Goal: Information Seeking & Learning: Find specific fact

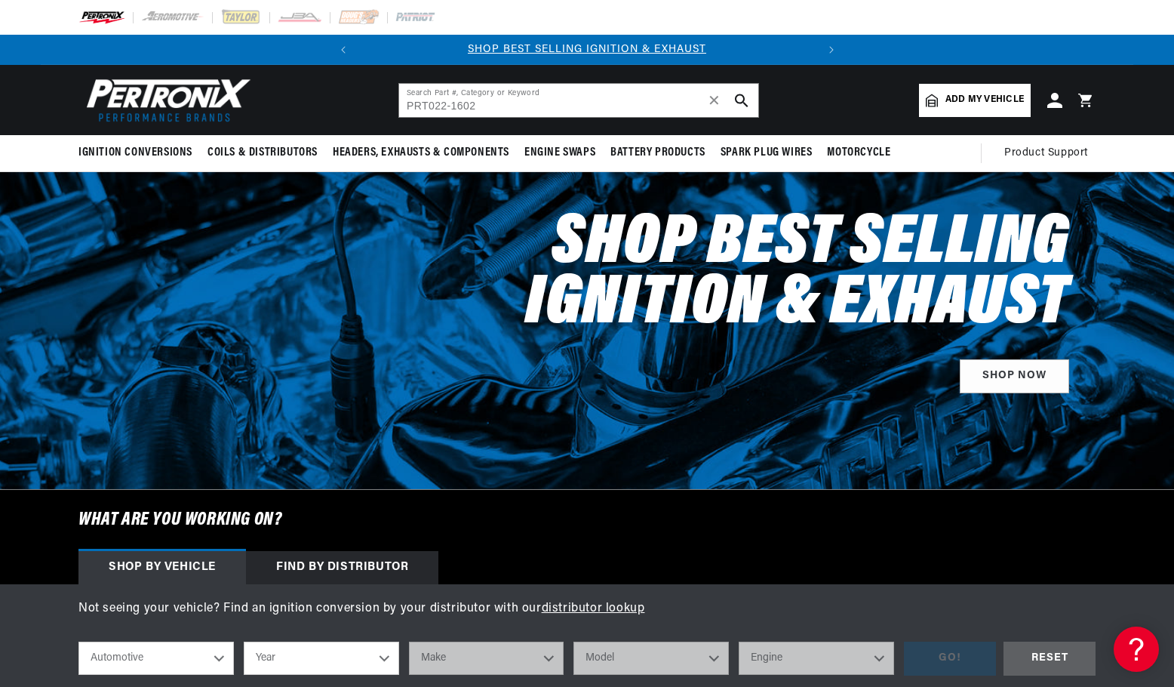
drag, startPoint x: 426, startPoint y: 106, endPoint x: 405, endPoint y: 100, distance: 21.8
click at [405, 100] on input "PRT022-1602" at bounding box center [578, 100] width 359 height 33
type input "022-1602"
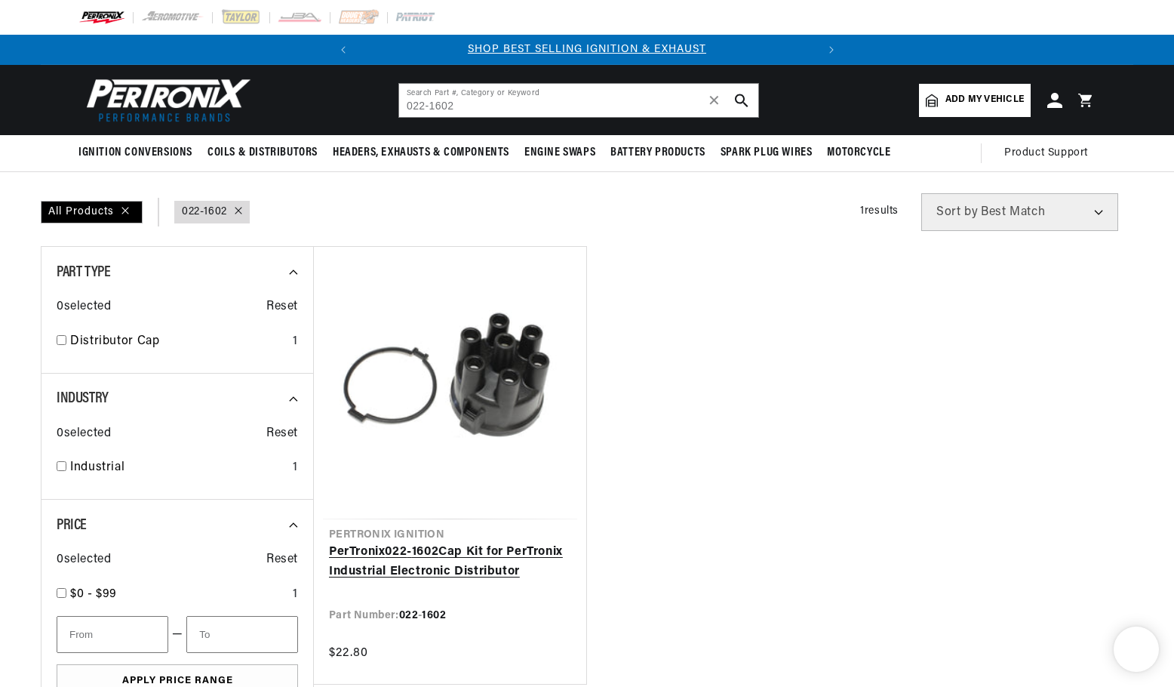
click at [488, 543] on link "PerTronix 022 - 1602 Cap Kit for PerTronix Industrial Electronic Distributor" at bounding box center [450, 562] width 242 height 38
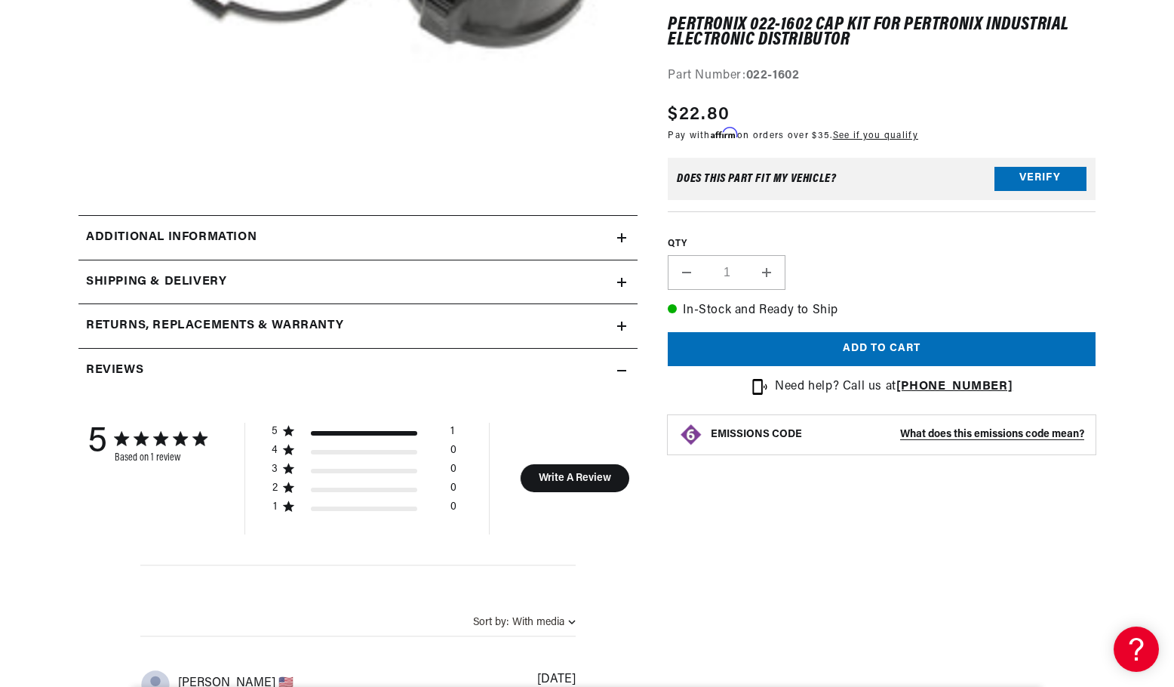
scroll to position [528, 0]
click at [429, 249] on summary "Additional information" at bounding box center [357, 236] width 559 height 44
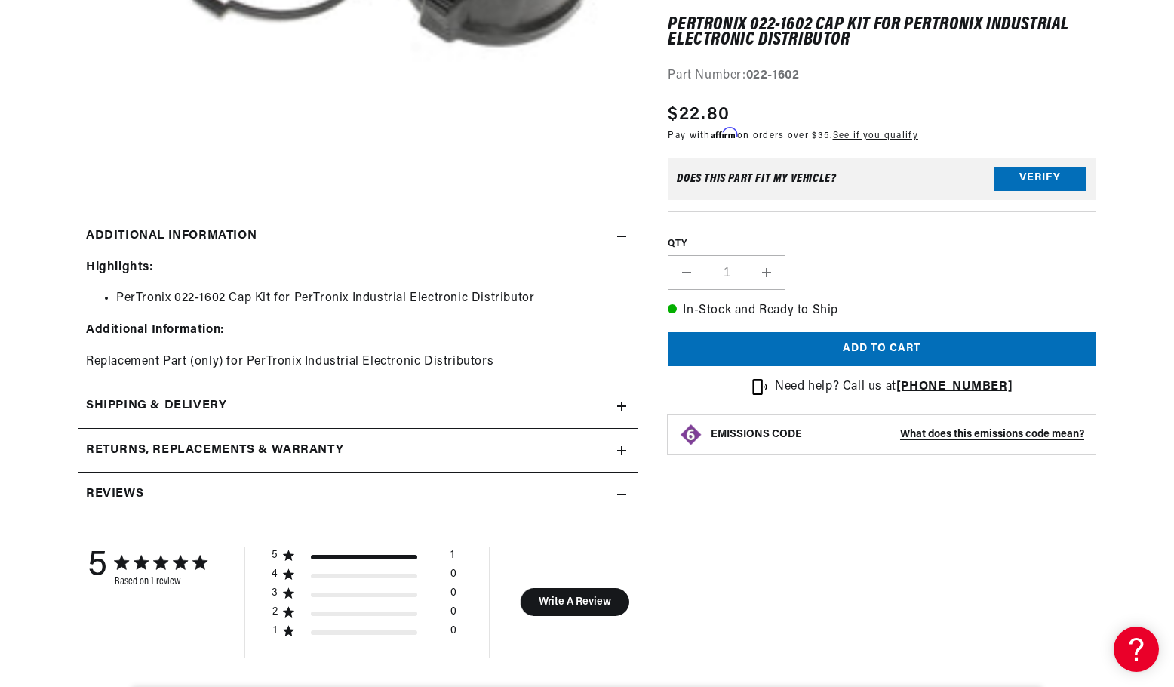
click at [272, 404] on div "Shipping & Delivery" at bounding box center [347, 406] width 539 height 20
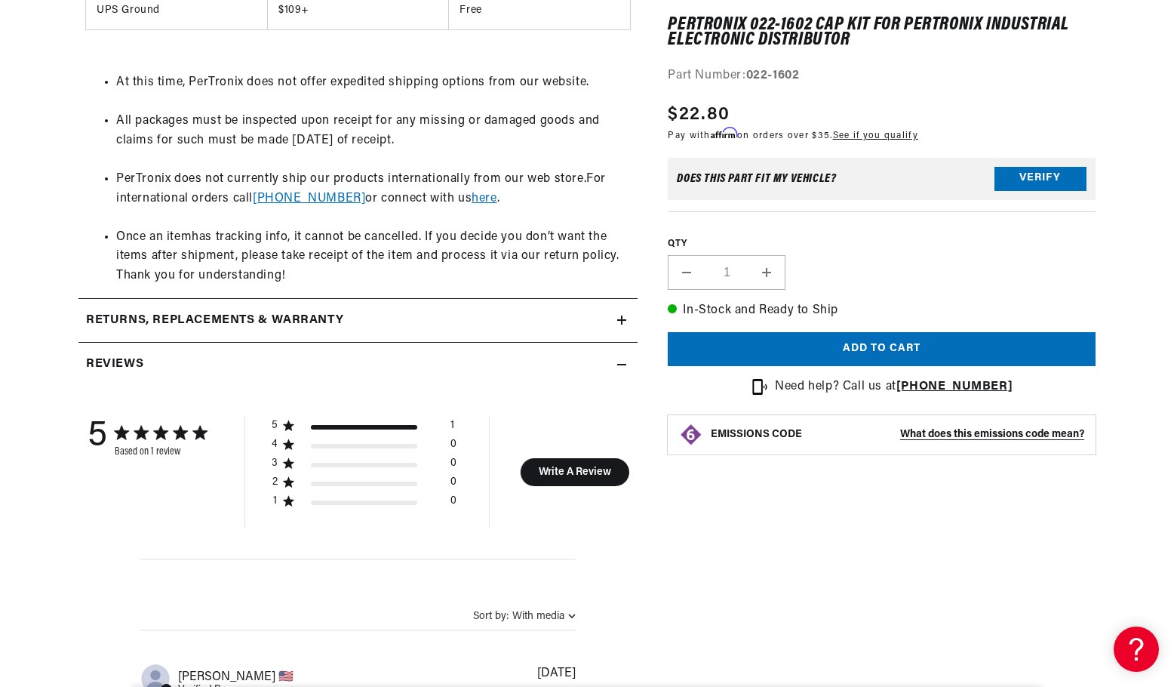
scroll to position [1131, 0]
click at [273, 316] on h2 "Returns, Replacements & Warranty" at bounding box center [214, 320] width 257 height 20
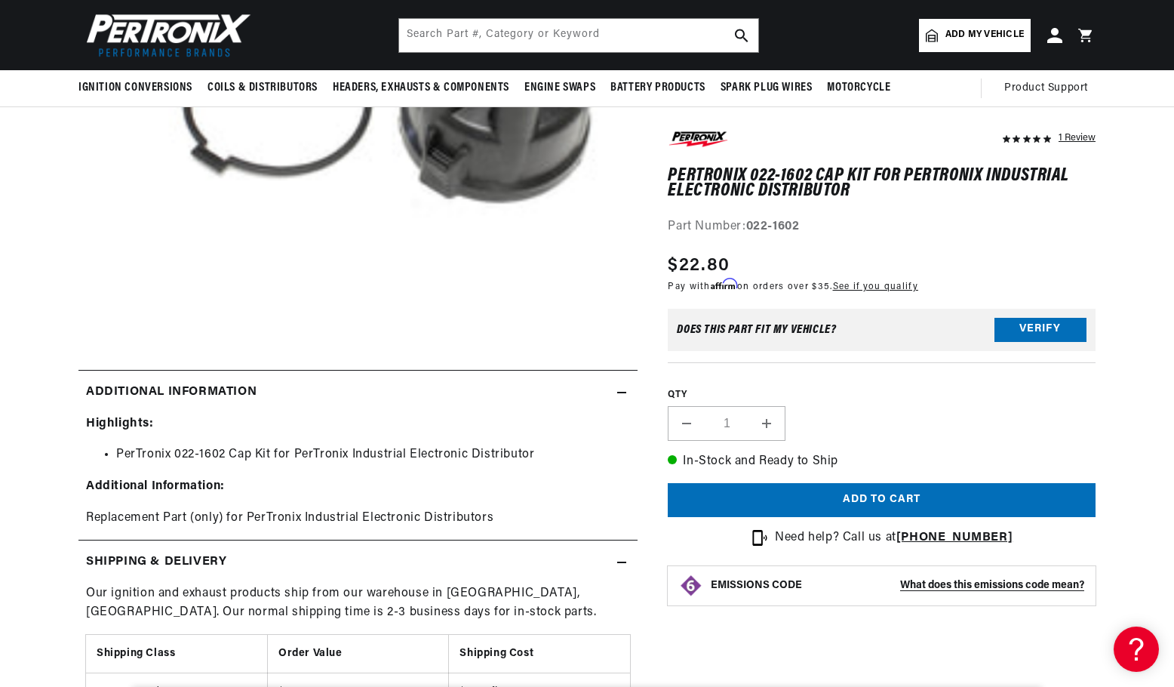
scroll to position [0, 457]
click at [471, 38] on input "text" at bounding box center [578, 35] width 359 height 33
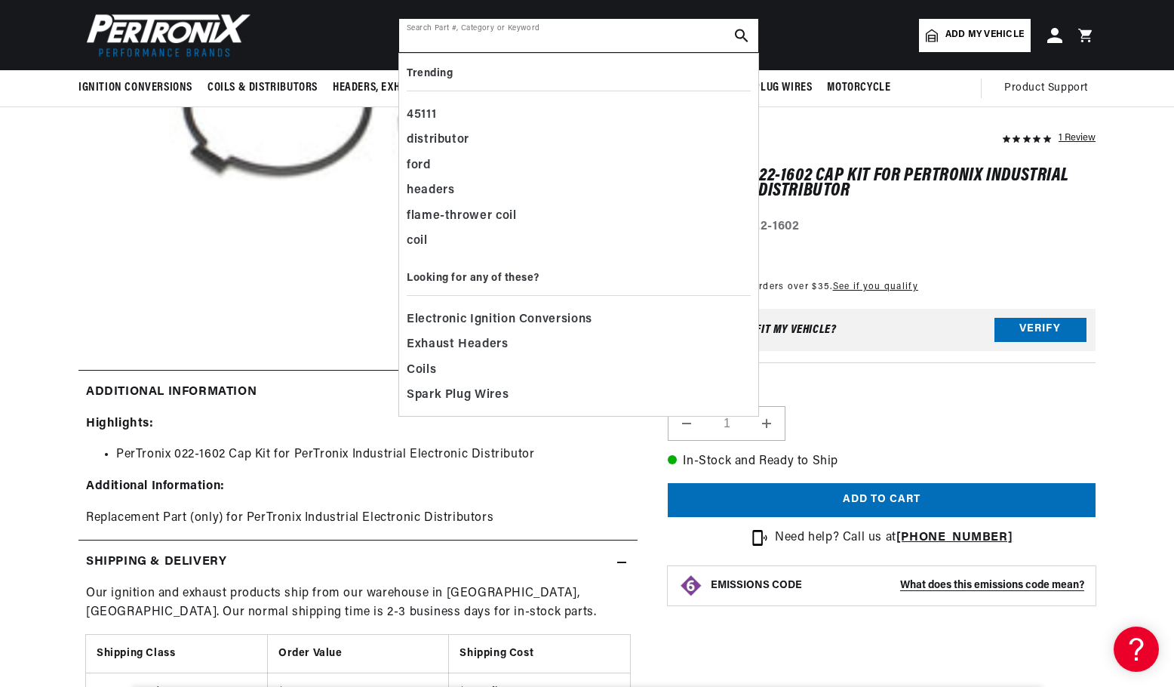
paste input "PRTD604604"
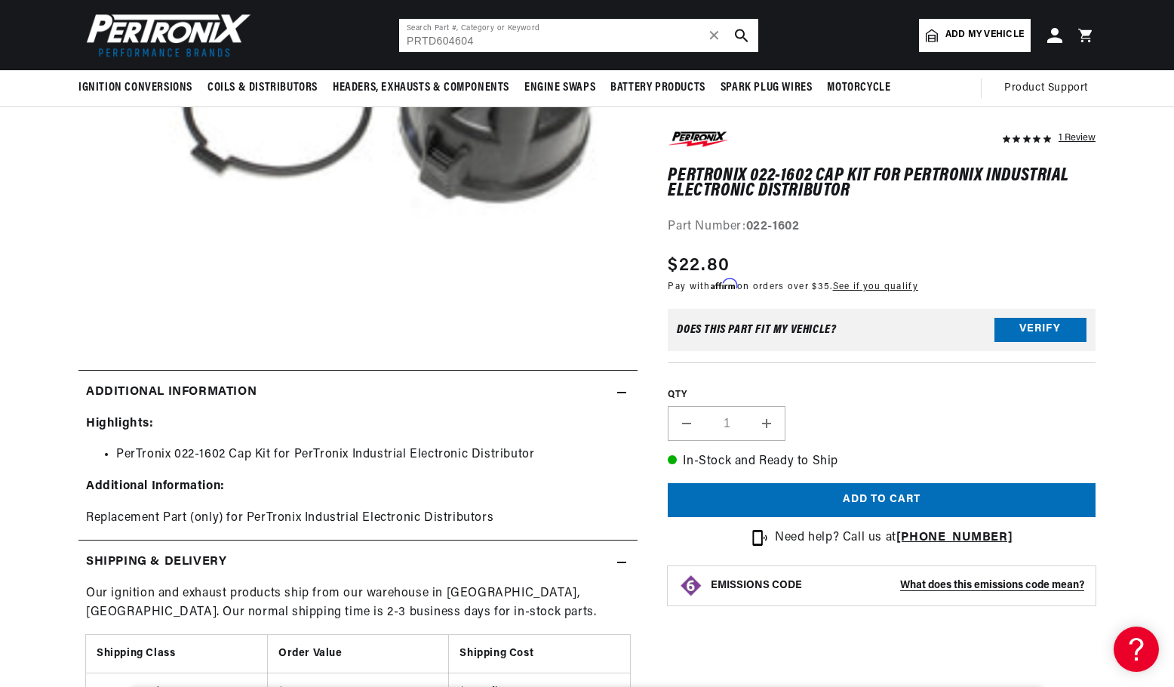
drag, startPoint x: 426, startPoint y: 40, endPoint x: 388, endPoint y: 40, distance: 37.7
click at [388, 40] on header "BETTER SEARCH RESULTS Add your vehicle's year, make, and model to find parts be…" at bounding box center [587, 35] width 1093 height 70
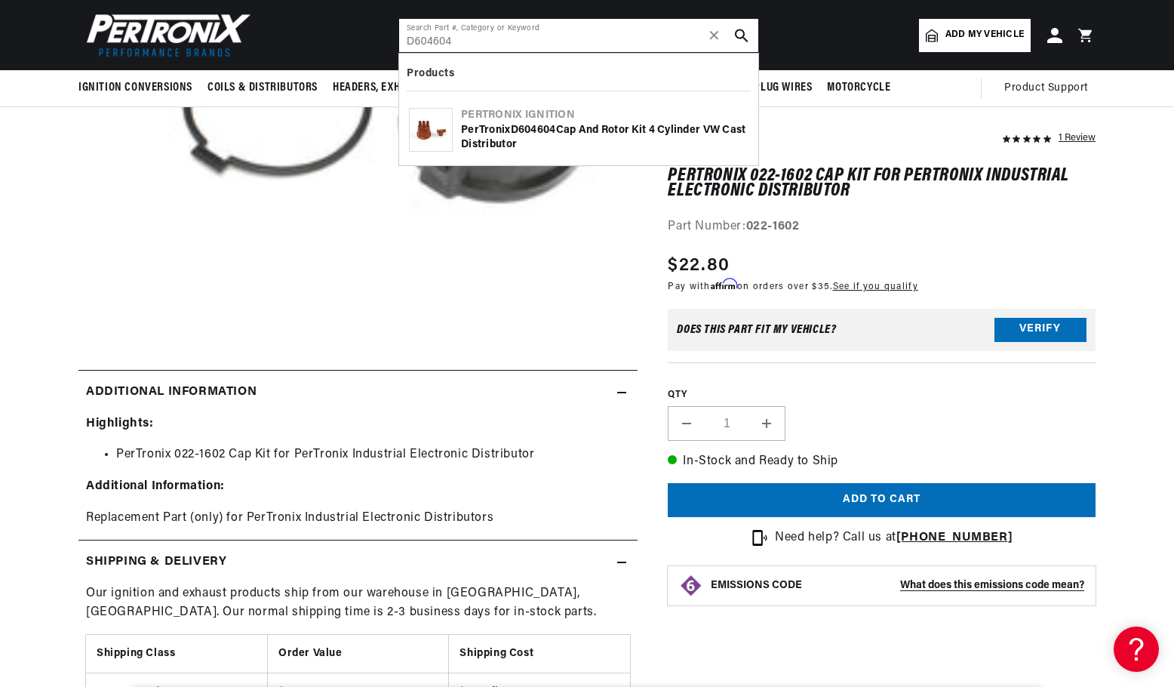
scroll to position [0, 54]
type input "D604604"
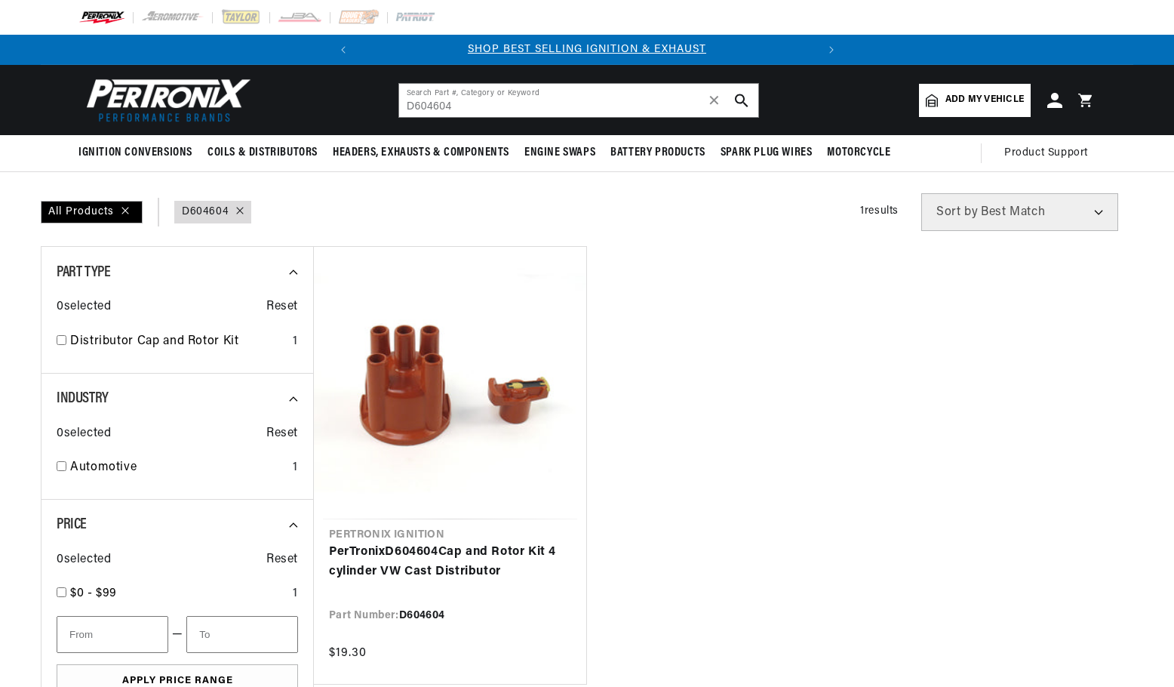
type input "D604604"
click at [448, 543] on link "PerTronix D604604 Cap and Rotor Kit 4 cylinder VW Cast Distributor" at bounding box center [450, 562] width 242 height 38
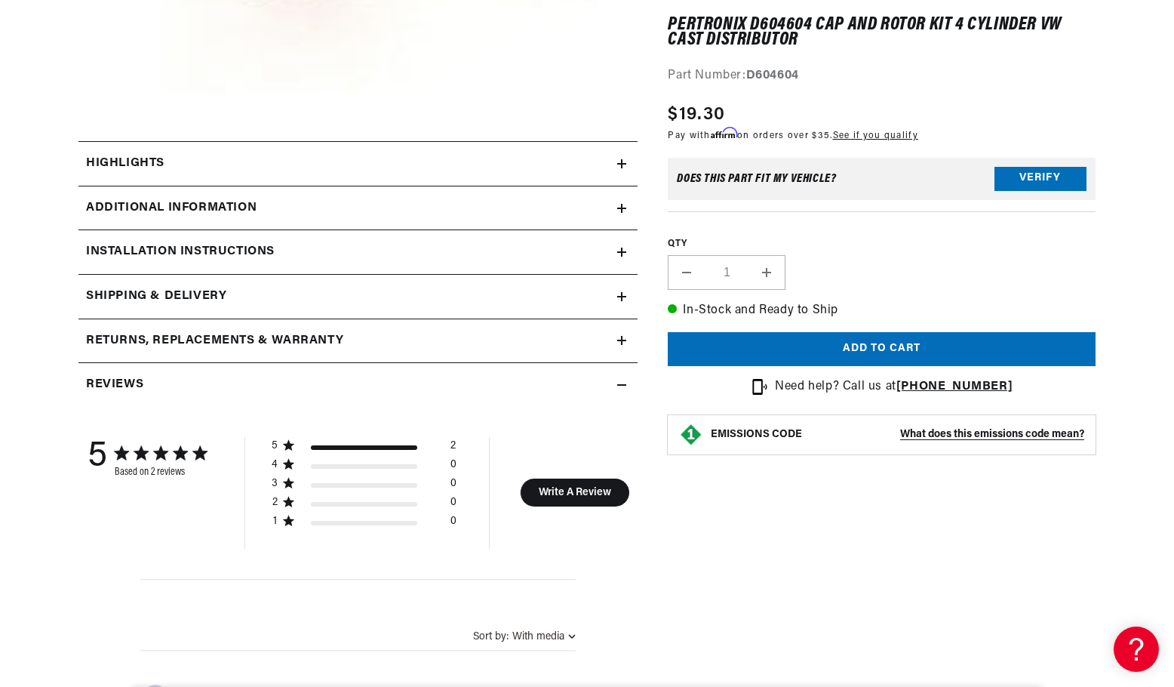
scroll to position [603, 0]
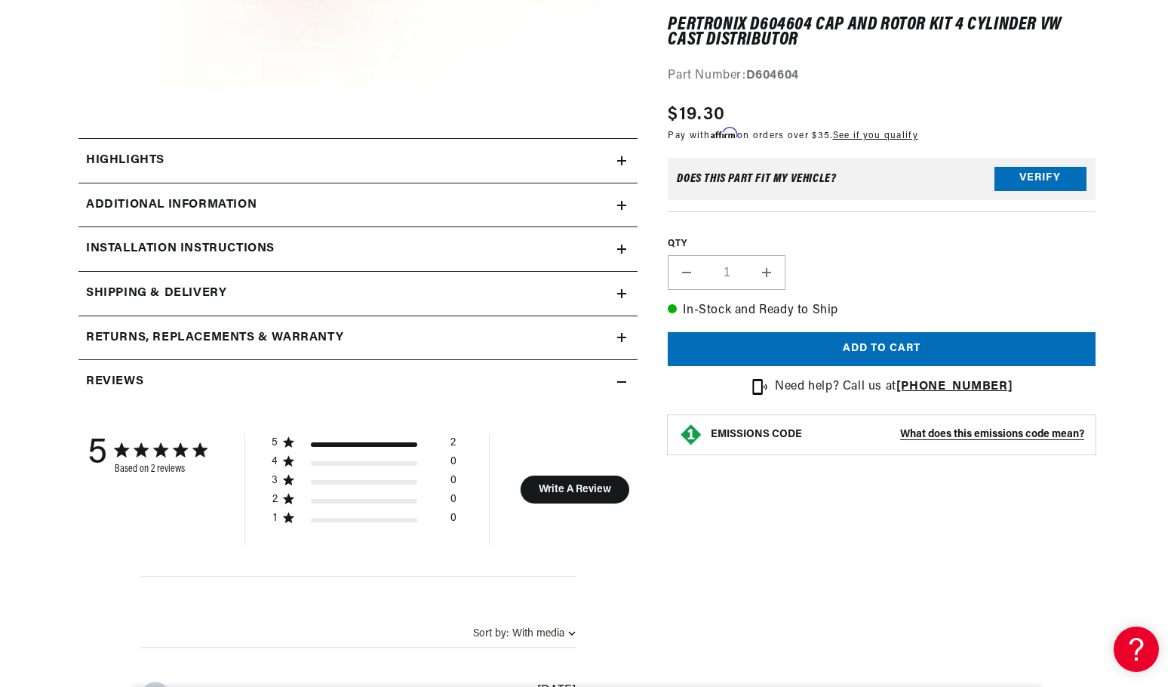
click at [322, 158] on div "Highlights" at bounding box center [347, 161] width 539 height 20
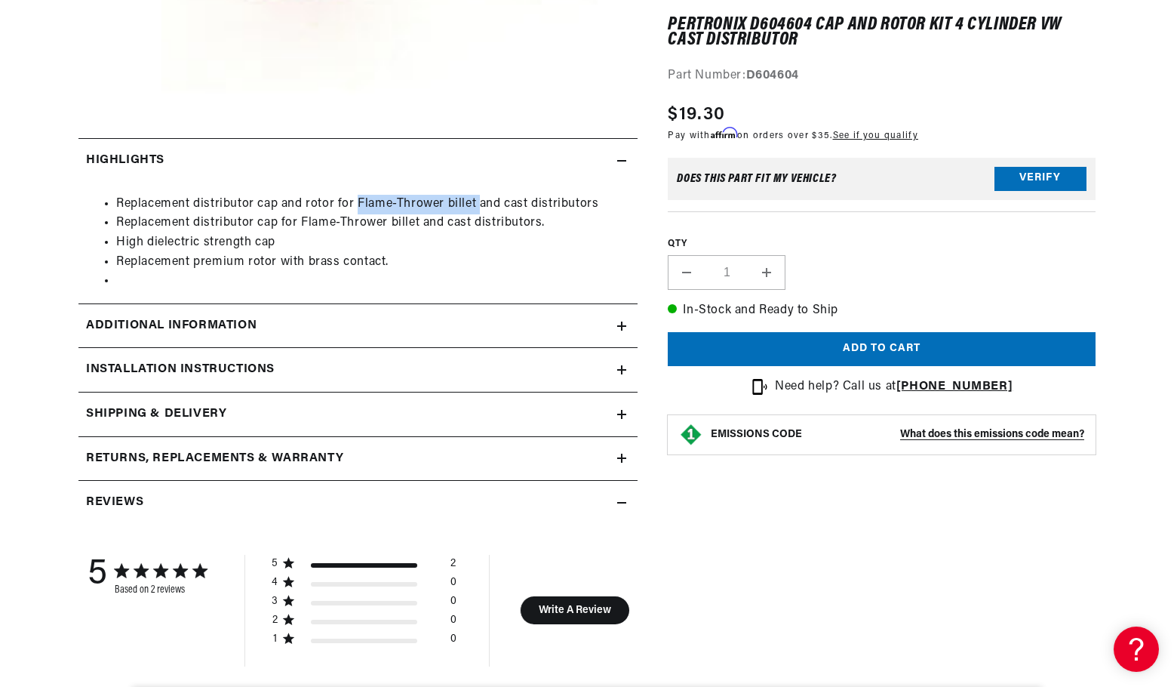
drag, startPoint x: 358, startPoint y: 210, endPoint x: 481, endPoint y: 211, distance: 122.3
click at [479, 211] on li "Replacement distributor cap and rotor for Flame-Thrower billet and cast distrib…" at bounding box center [373, 205] width 514 height 20
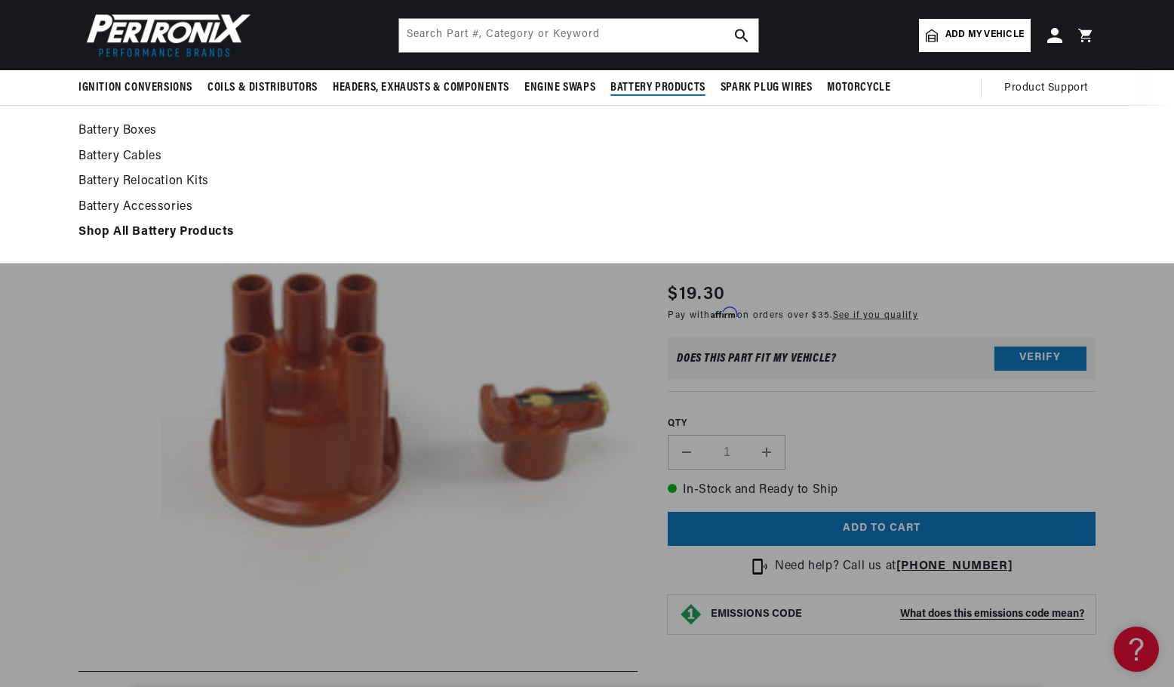
scroll to position [0, 0]
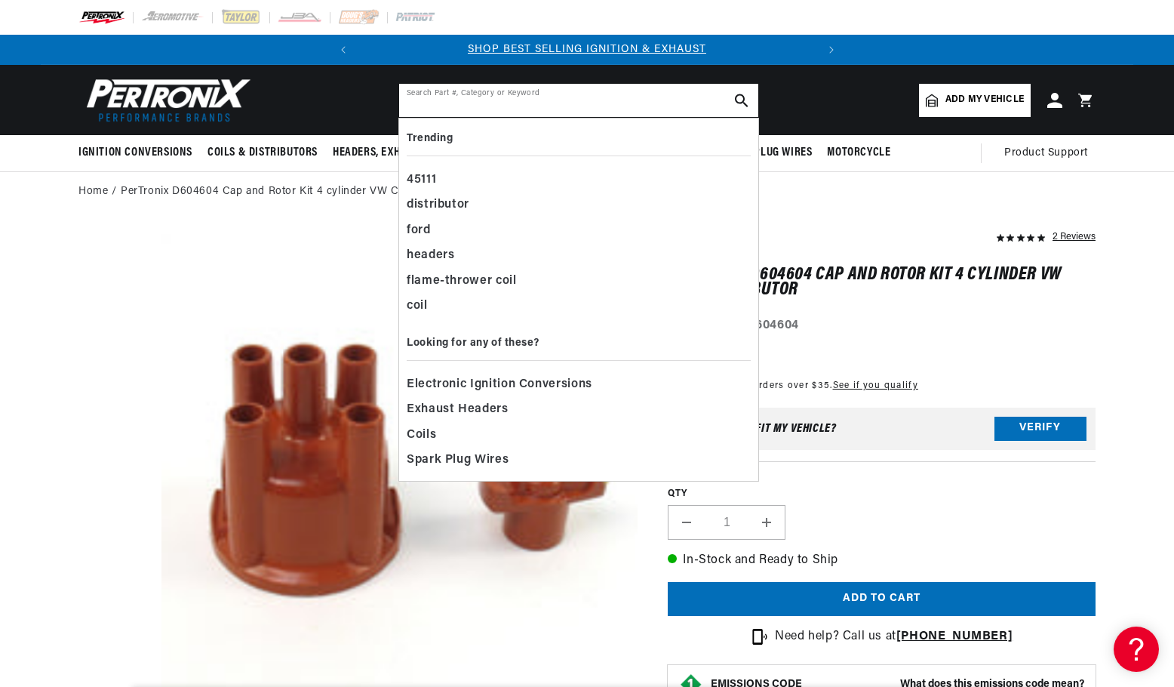
paste input "PRTD651700"
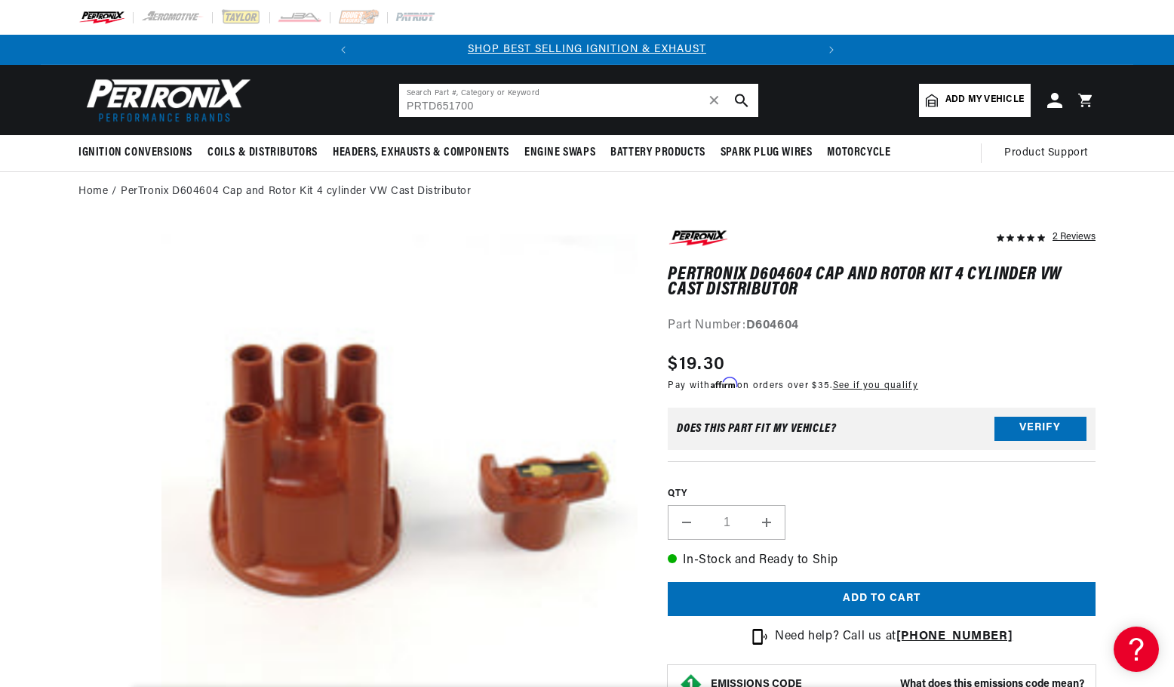
drag, startPoint x: 428, startPoint y: 109, endPoint x: 391, endPoint y: 108, distance: 37.0
click at [392, 109] on header "BETTER SEARCH RESULTS Add your vehicle's year, make, and model to find parts be…" at bounding box center [587, 100] width 1093 height 70
type input "D651700"
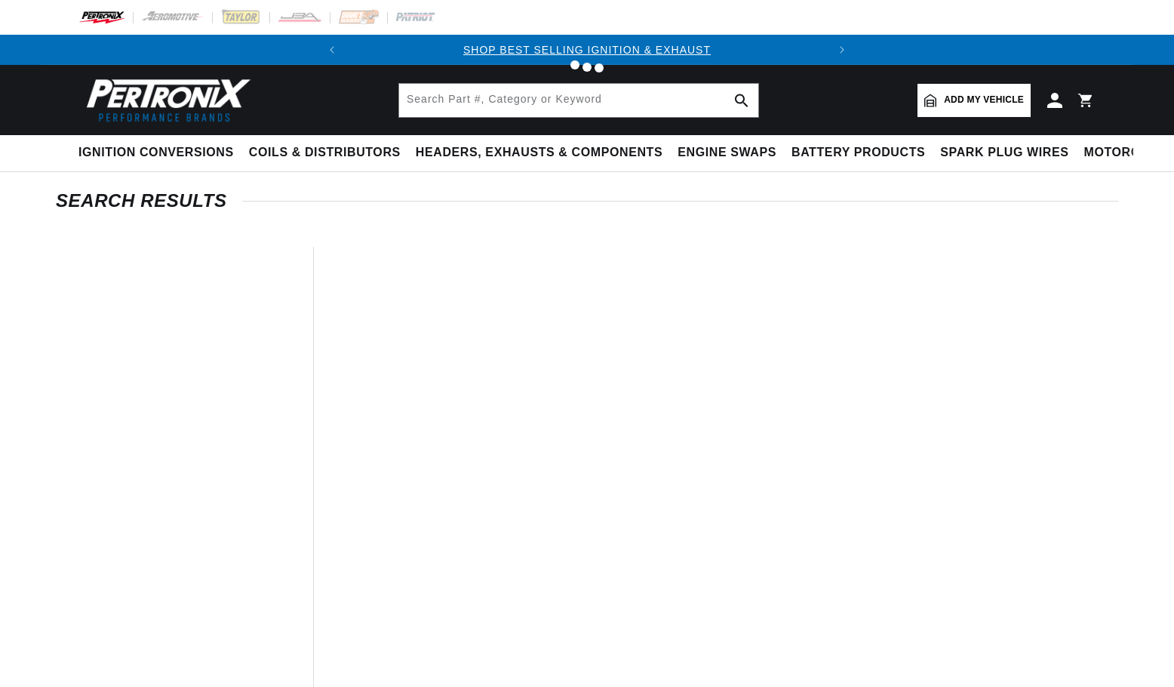
type input "D651700"
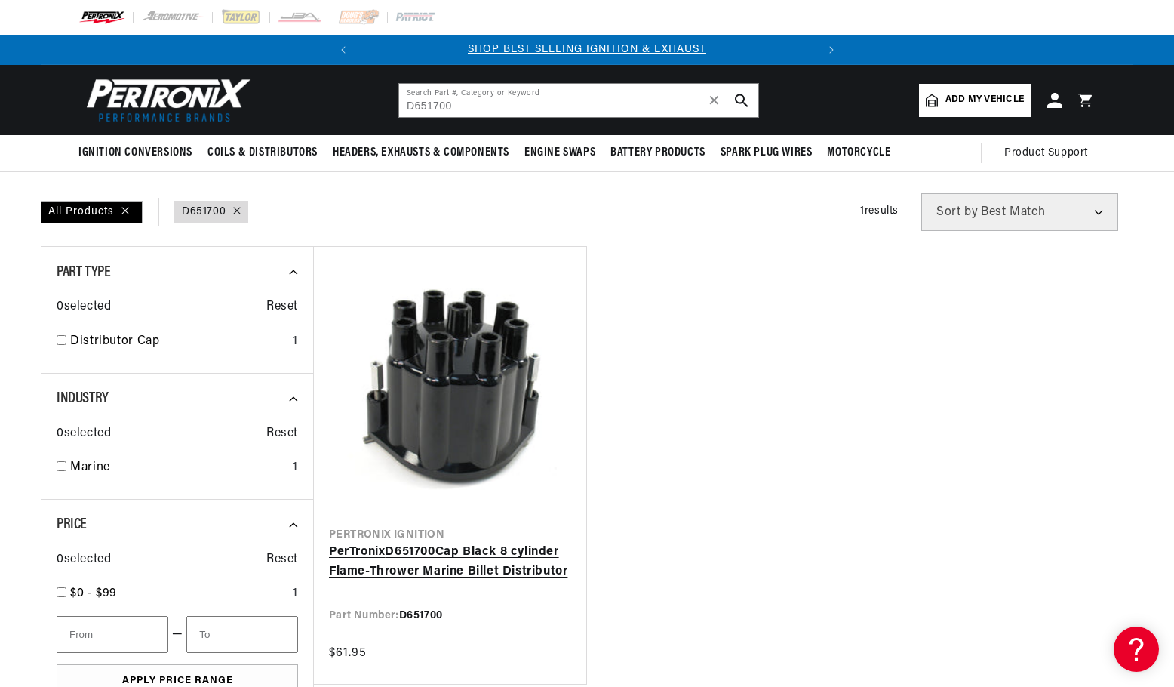
click at [402, 543] on link "PerTronix D651700 Cap Black 8 cylinder Flame-Thrower Marine Billet Distributor" at bounding box center [450, 562] width 242 height 38
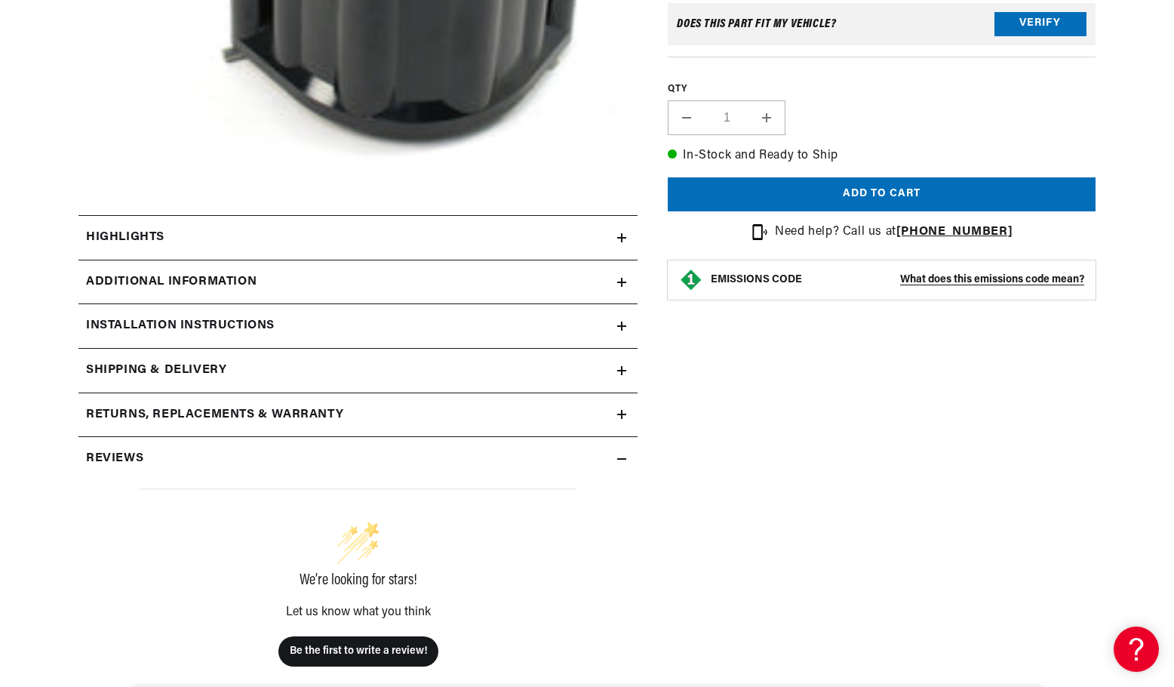
scroll to position [528, 0]
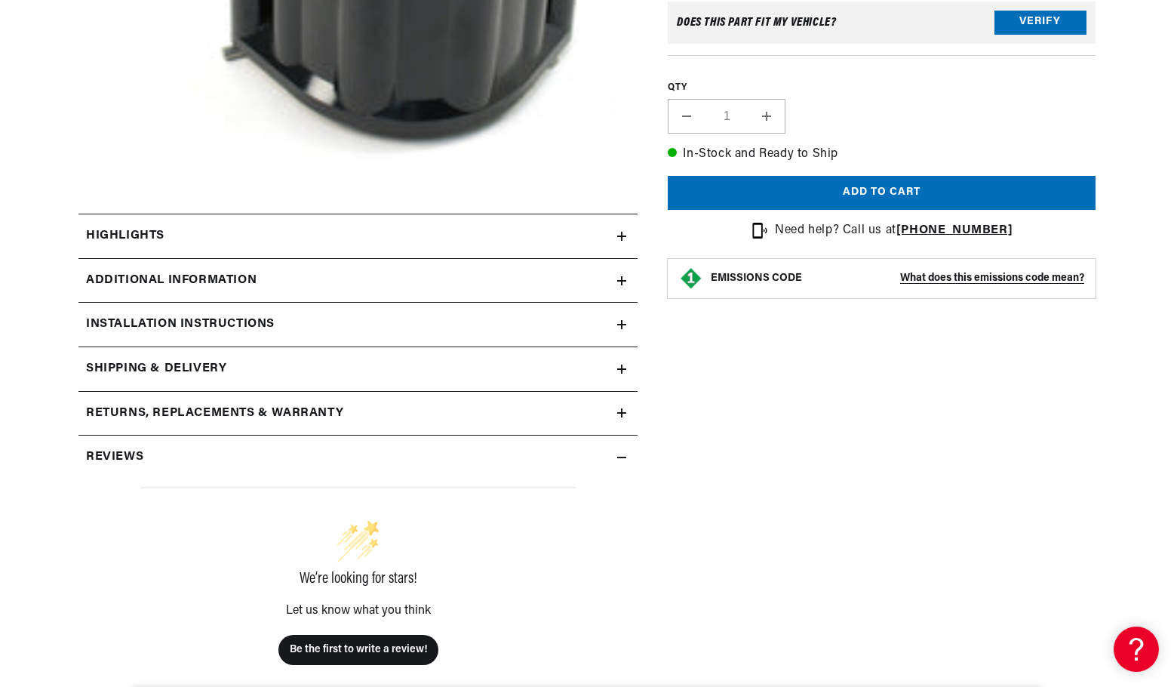
click at [540, 238] on div "Highlights" at bounding box center [347, 236] width 539 height 20
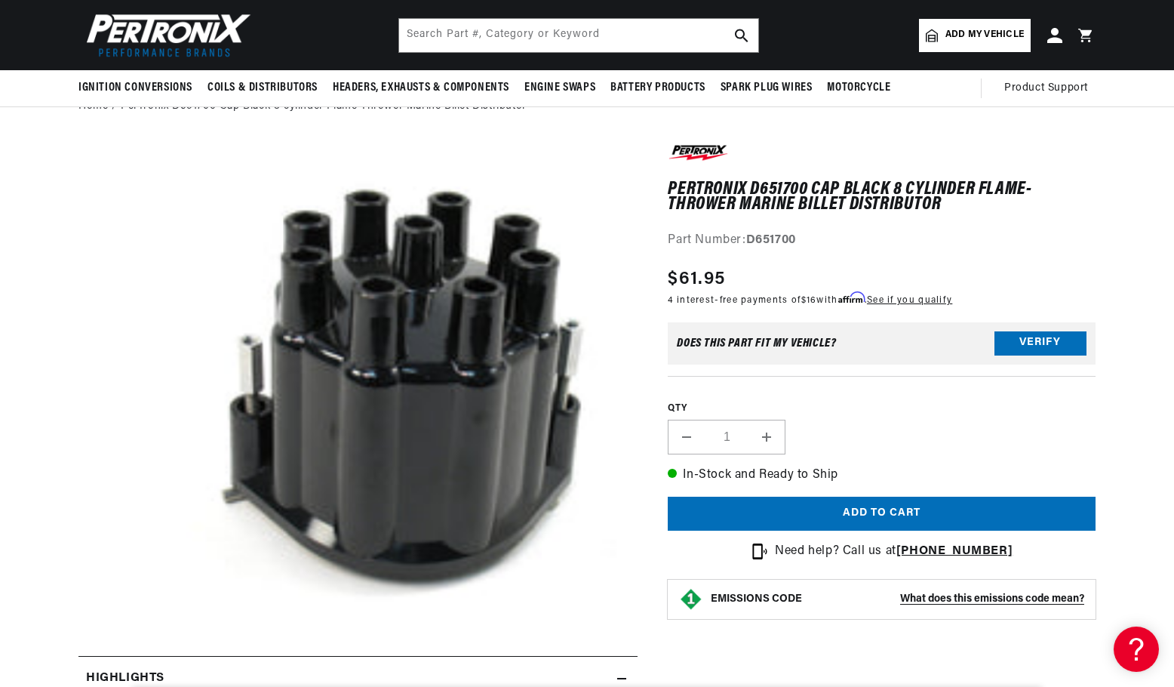
scroll to position [0, 0]
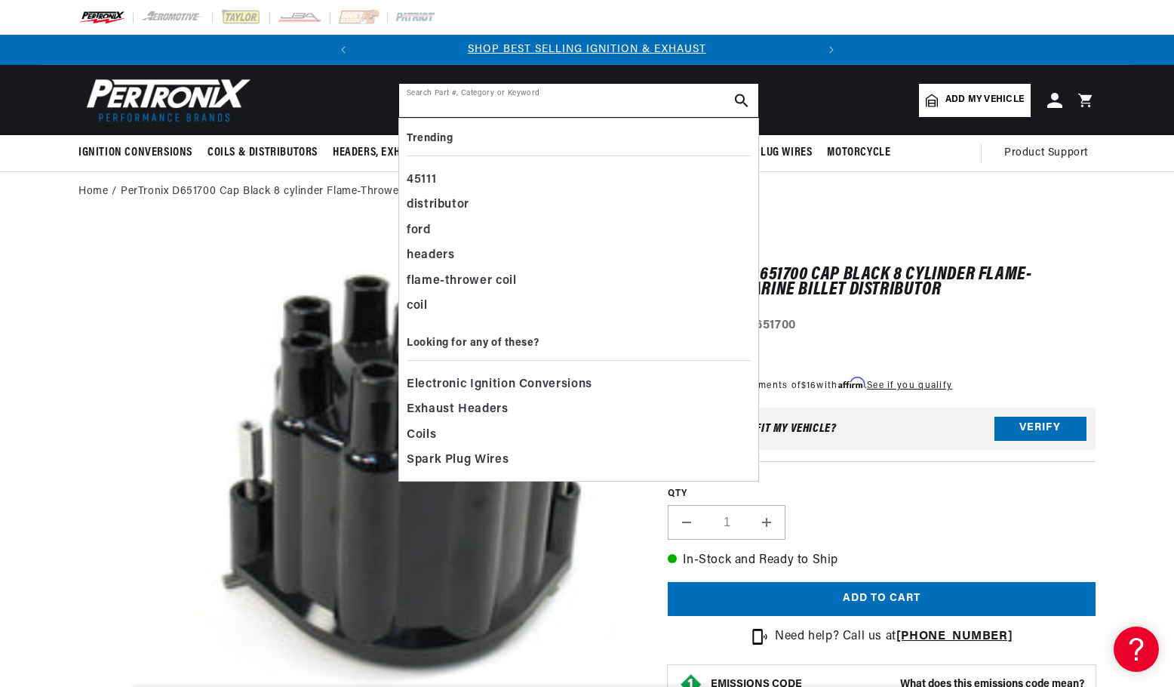
paste input "PRTD654710"
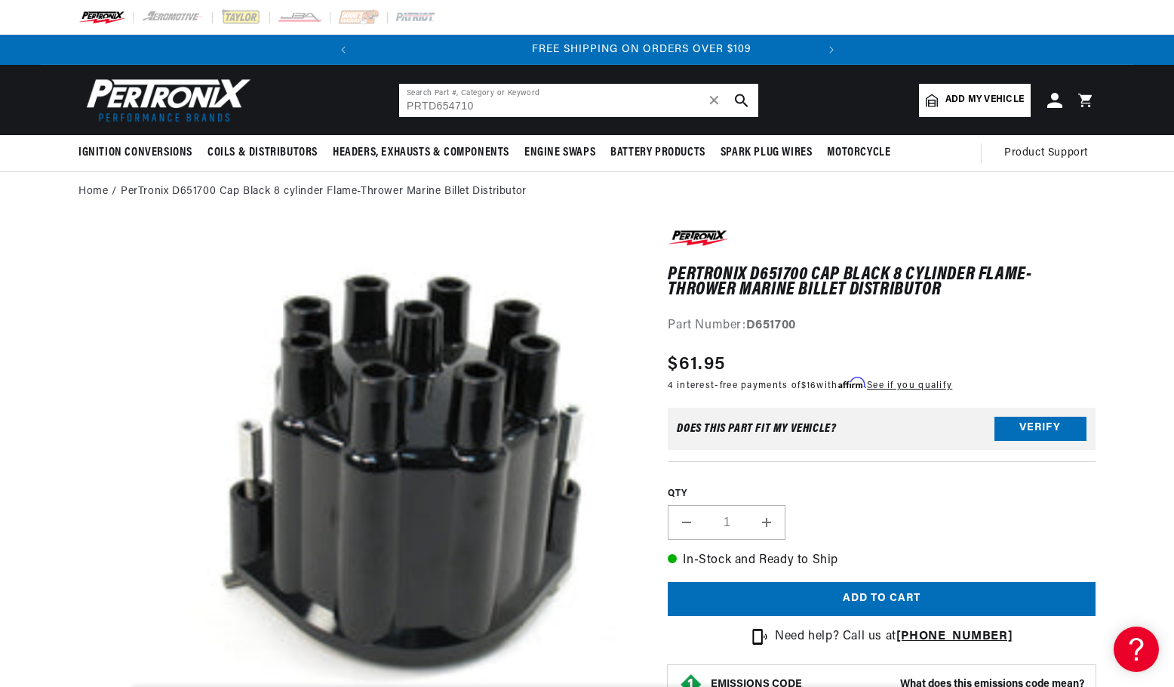
drag, startPoint x: 428, startPoint y: 109, endPoint x: 395, endPoint y: 109, distance: 33.2
click at [395, 109] on header "BETTER SEARCH RESULTS Add your vehicle's year, make, and model to find parts be…" at bounding box center [587, 100] width 1093 height 70
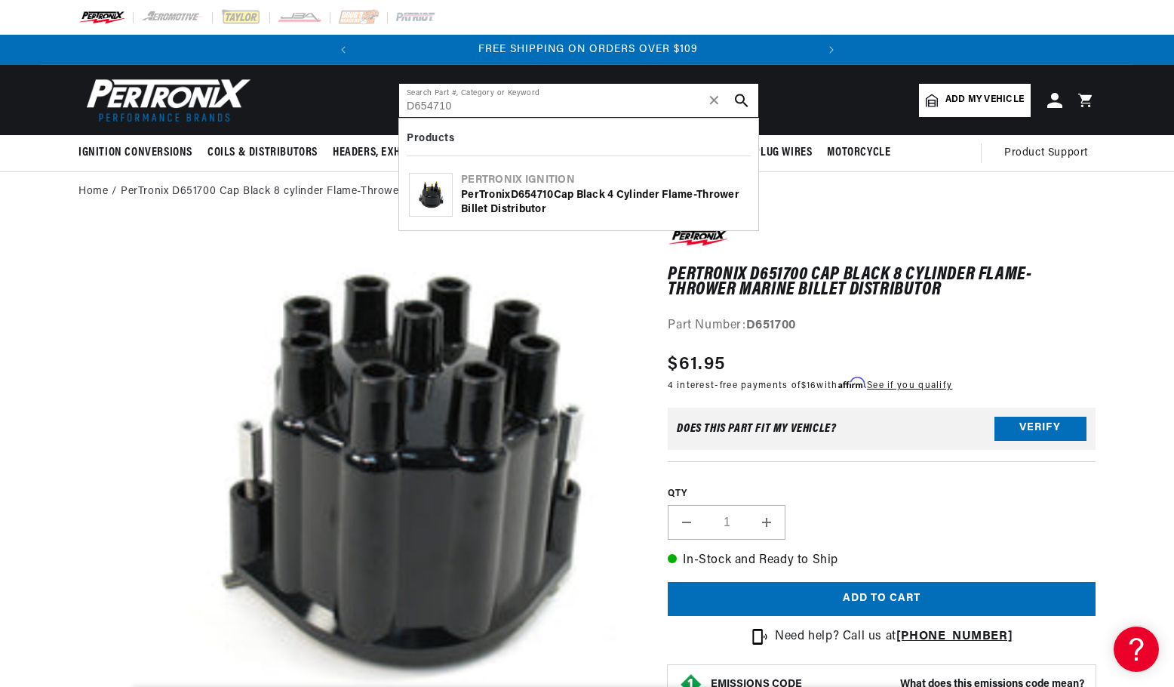
type input "D654710"
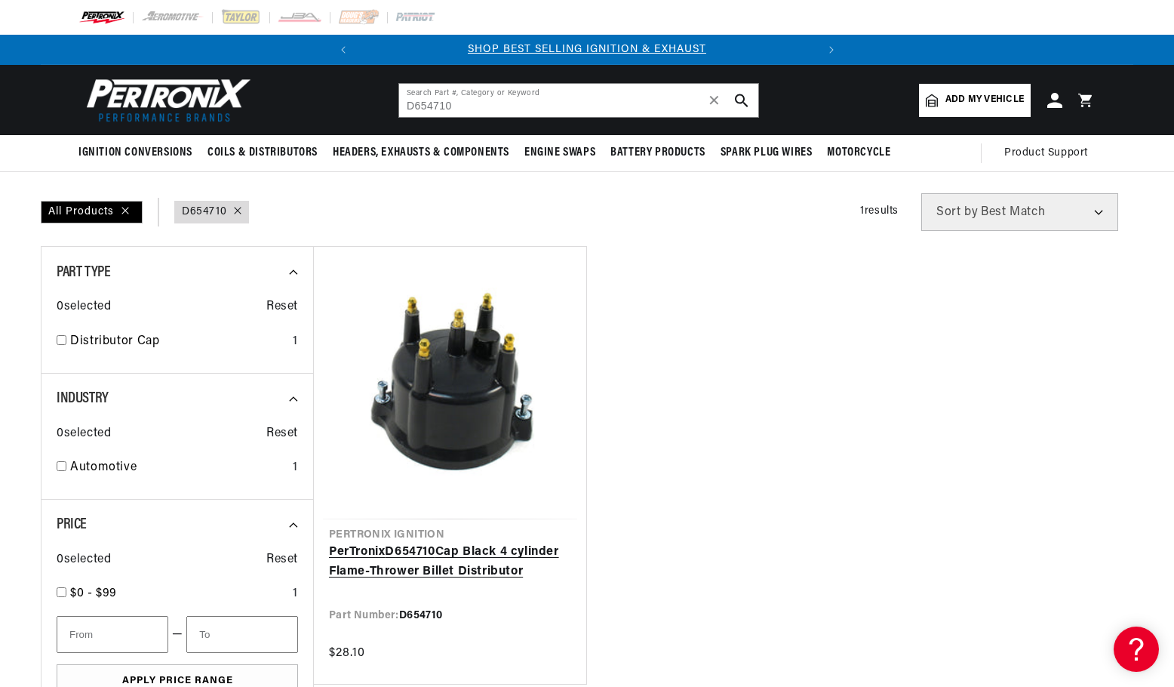
drag, startPoint x: 421, startPoint y: 460, endPoint x: 554, endPoint y: 459, distance: 132.8
click at [421, 543] on link "PerTronix D654710 Cap Black 4 cylinder Flame-Thrower Billet Distributor" at bounding box center [450, 562] width 242 height 38
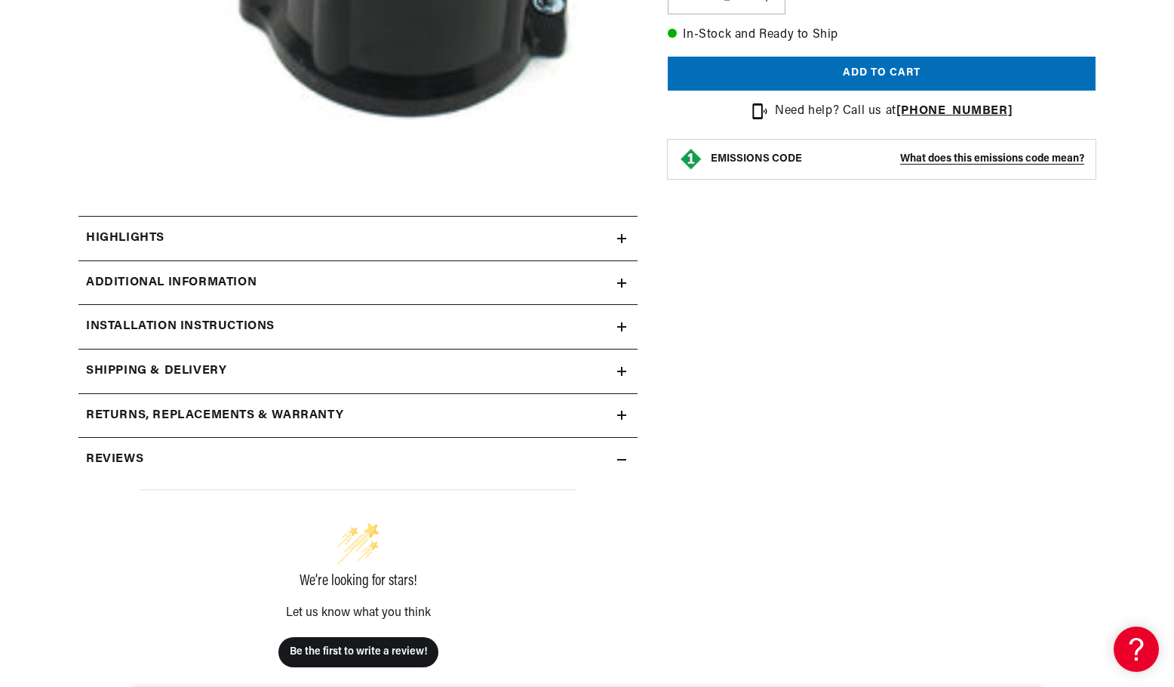
scroll to position [528, 0]
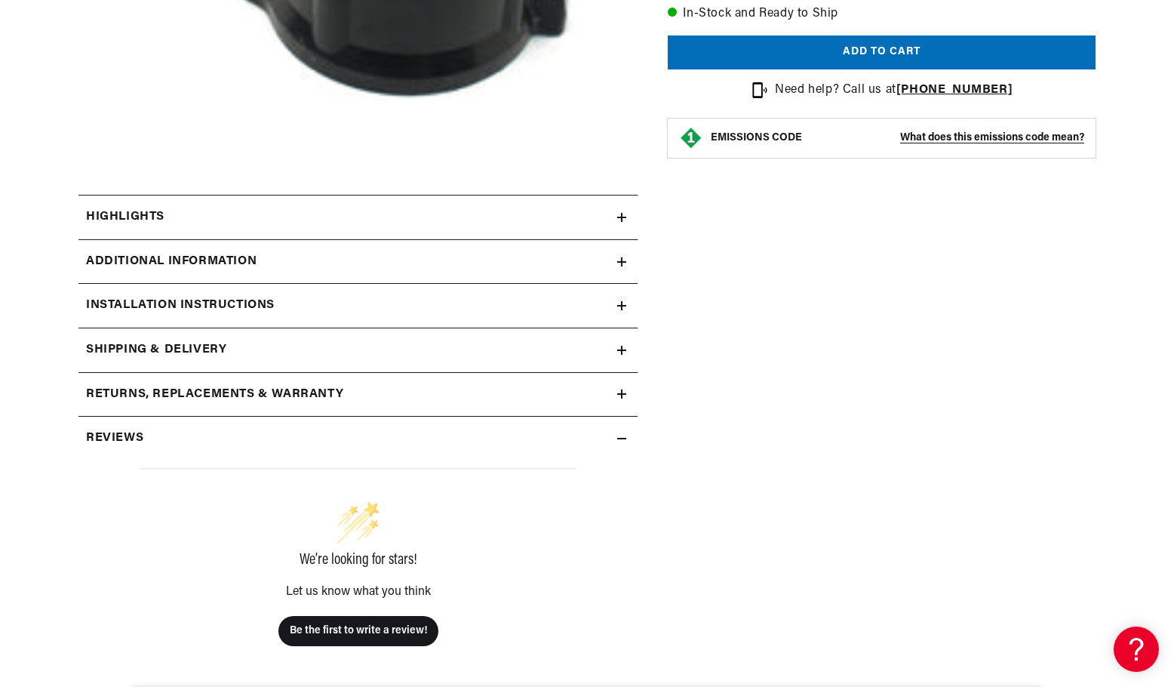
click at [309, 212] on summary "Highlights" at bounding box center [357, 217] width 559 height 44
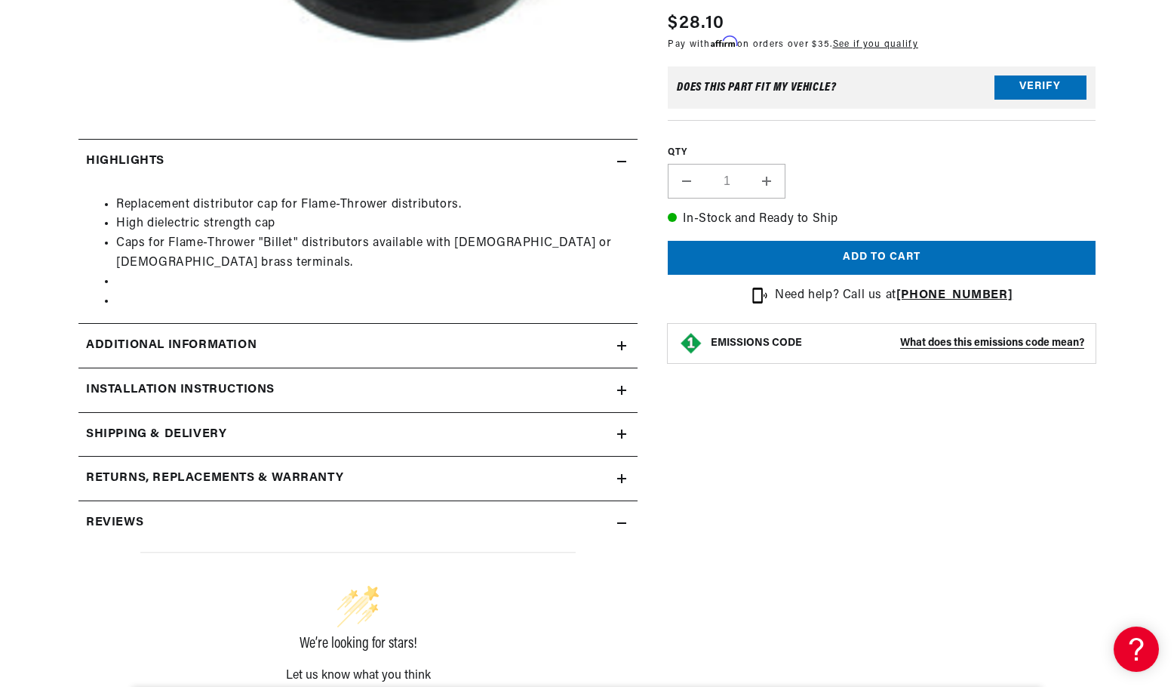
scroll to position [0, 0]
